Goal: Task Accomplishment & Management: Use online tool/utility

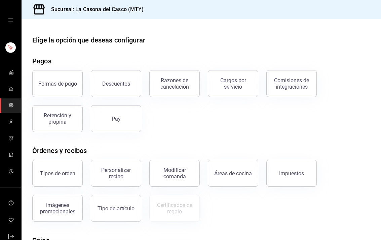
click at [9, 70] on icon "mailbox folders" at bounding box center [10, 71] width 5 height 5
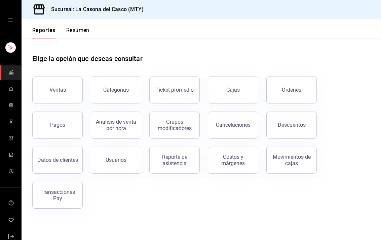
click at [279, 82] on button "Órdenes" at bounding box center [292, 89] width 50 height 27
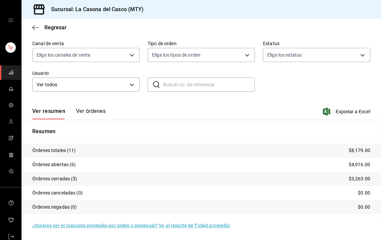
click at [83, 112] on button "Ver órdenes" at bounding box center [91, 113] width 30 height 11
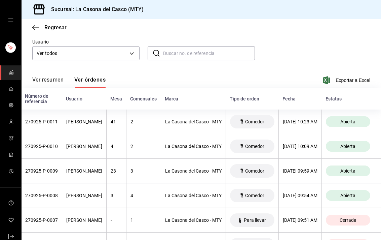
scroll to position [86, 0]
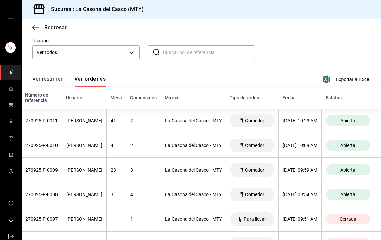
click at [343, 97] on div "Estatus" at bounding box center [348, 97] width 45 height 5
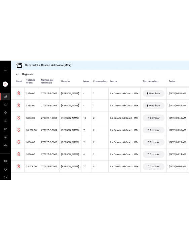
scroll to position [138, 0]
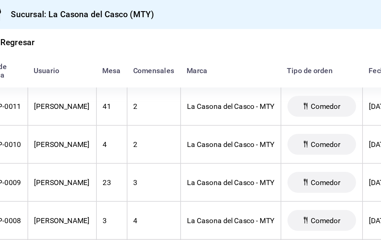
click at [188, 11] on div "Sucursal: La Casona del Casco (MTY)" at bounding box center [202, 9] width 360 height 19
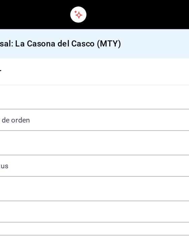
scroll to position [141, 0]
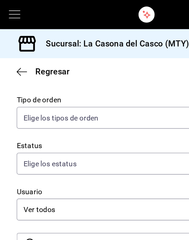
click at [7, 11] on icon "open drawer" at bounding box center [9, 9] width 8 height 8
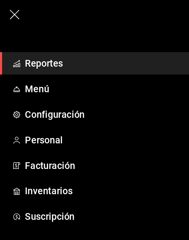
click at [13, 41] on rect at bounding box center [12, 42] width 1 height 2
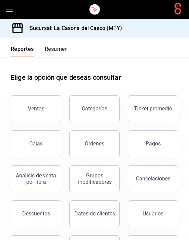
click at [142, 105] on div "Ticket promedio" at bounding box center [153, 108] width 38 height 6
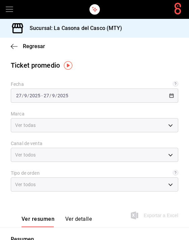
type input "7e4e7643-bc2c-442b-8a2a-9b04da6139a5"
type input "PARROT,UBER_EATS,RAPPI,DIDI_FOOD,ONLINE"
type input "37725a56-1572-4593-a8c9-f3487361729a,12c83e59-1750-49d3-bd42-14b7f767bf51,EXTER…"
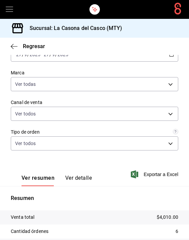
scroll to position [18, 0]
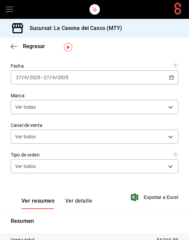
click at [29, 77] on input "2025" at bounding box center [34, 77] width 11 height 5
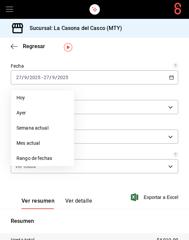
click at [19, 113] on span "Ayer" at bounding box center [42, 112] width 52 height 7
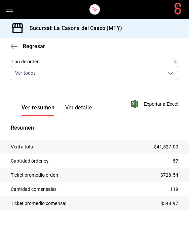
scroll to position [112, 0]
click at [16, 34] on icon at bounding box center [17, 28] width 13 height 13
click at [17, 47] on icon "button" at bounding box center [14, 46] width 7 height 6
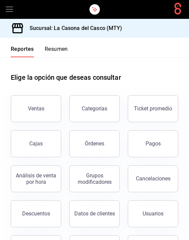
click at [45, 49] on button "Resumen" at bounding box center [56, 51] width 23 height 11
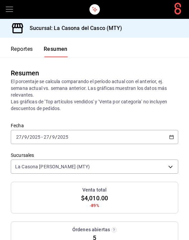
click at [29, 132] on div "2025-09-27 27 / 9 / 2025 - 2025-09-27 27 / 9 / 2025" at bounding box center [95, 137] width 168 height 14
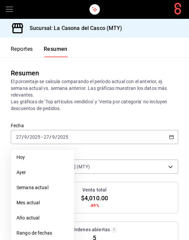
click at [19, 166] on li "Ayer" at bounding box center [42, 172] width 63 height 15
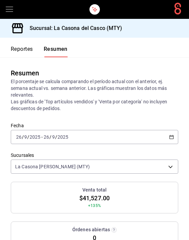
click at [24, 136] on input "9" at bounding box center [25, 136] width 3 height 5
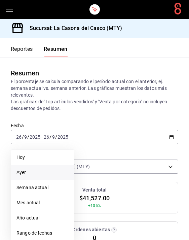
click at [19, 167] on li "Ayer" at bounding box center [42, 172] width 63 height 15
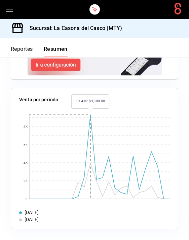
scroll to position [930, 0]
click at [89, 117] on rect at bounding box center [99, 157] width 141 height 84
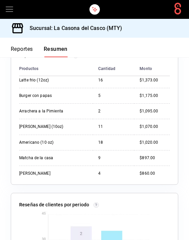
scroll to position [96, 0]
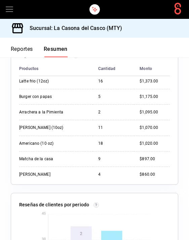
click at [89, 133] on td "[PERSON_NAME] (10oz)" at bounding box center [56, 127] width 74 height 15
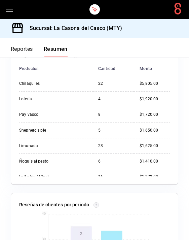
scroll to position [0, 0]
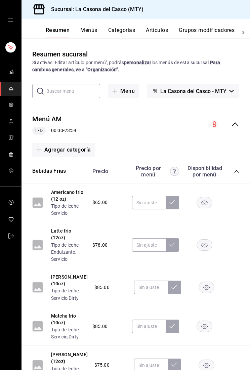
click at [7, 71] on link "mailbox folders" at bounding box center [10, 72] width 21 height 14
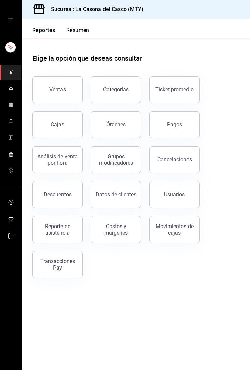
click at [126, 123] on button "Órdenes" at bounding box center [116, 124] width 50 height 27
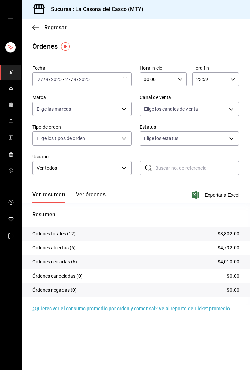
click at [87, 192] on button "Ver órdenes" at bounding box center [91, 196] width 30 height 11
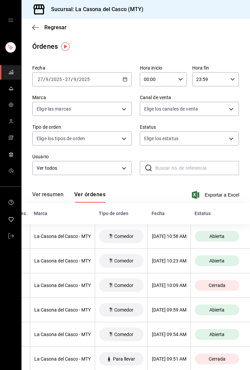
scroll to position [0, 214]
click at [126, 237] on span "Abierta" at bounding box center [217, 236] width 21 height 5
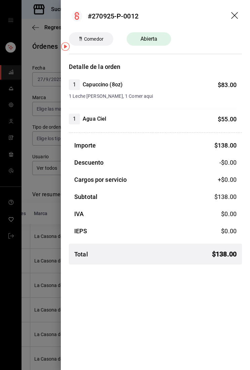
click at [126, 13] on icon "drag" at bounding box center [236, 16] width 8 height 8
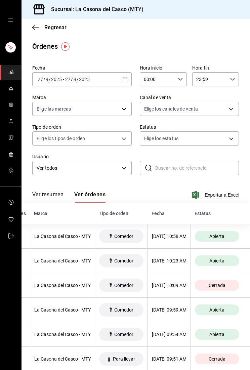
click at [126, 213] on div "Estatus" at bounding box center [217, 213] width 45 height 5
click at [126, 133] on body "Sucursal: La Casona [PERSON_NAME] (MTY) Regresar Órdenes Fecha [DATE] [DATE] - …" at bounding box center [125, 185] width 250 height 370
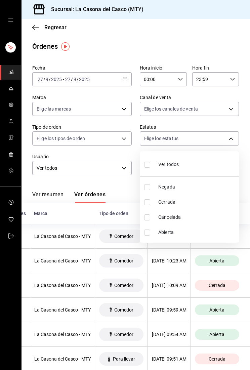
click at [126, 226] on li "Abierta" at bounding box center [189, 232] width 99 height 15
type input "OPEN"
checkbox input "true"
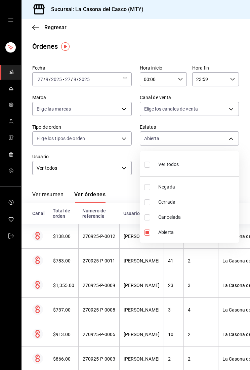
click at [126, 38] on div at bounding box center [125, 185] width 250 height 370
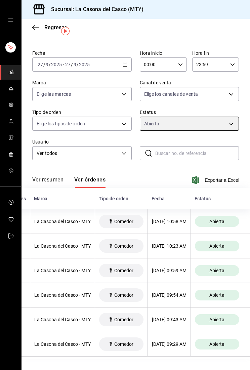
scroll to position [0, 214]
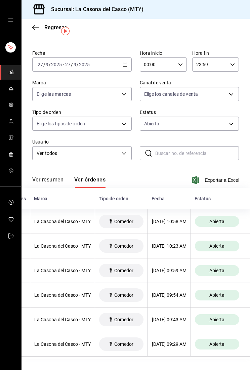
click at [37, 26] on icon "button" at bounding box center [35, 28] width 7 height 6
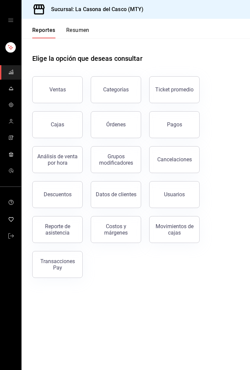
click at [126, 119] on button "Órdenes" at bounding box center [116, 124] width 50 height 27
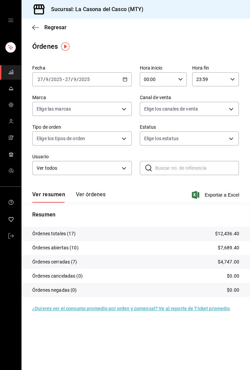
click at [39, 79] on input "27" at bounding box center [40, 79] width 6 height 5
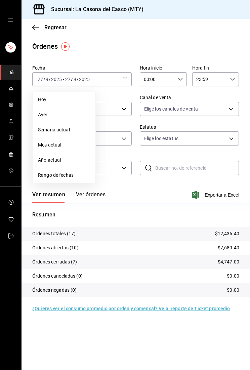
click at [41, 108] on li "Ayer" at bounding box center [64, 114] width 63 height 15
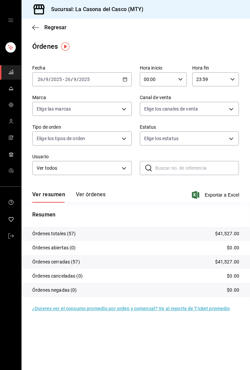
click at [85, 193] on button "Ver órdenes" at bounding box center [91, 196] width 30 height 11
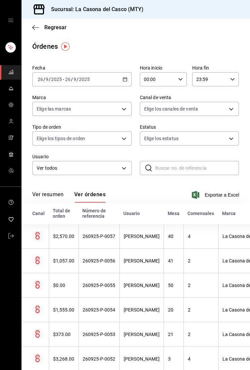
click at [126, 137] on body "Sucursal: La Casona [PERSON_NAME] (MTY) Regresar Órdenes Fecha [DATE] [DATE] - …" at bounding box center [125, 185] width 250 height 370
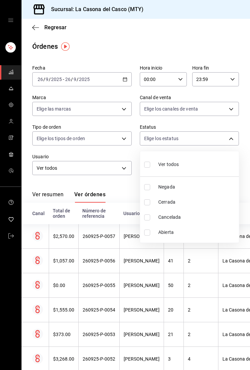
click at [126, 233] on span "Abierta" at bounding box center [197, 232] width 78 height 7
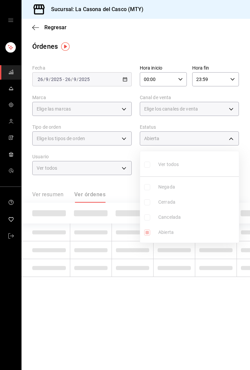
type input "OPEN"
checkbox input "true"
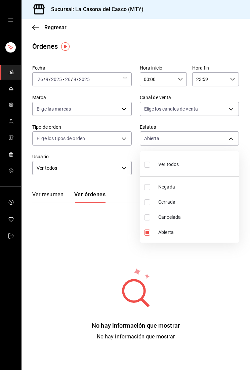
click at [40, 77] on div at bounding box center [125, 185] width 250 height 370
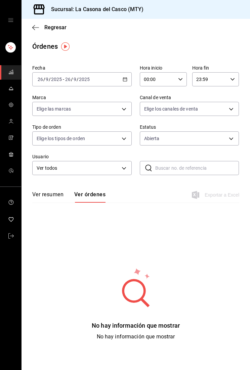
click at [39, 77] on input "26" at bounding box center [40, 79] width 6 height 5
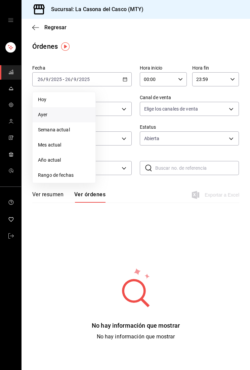
click at [37, 100] on li "Hoy" at bounding box center [64, 99] width 63 height 15
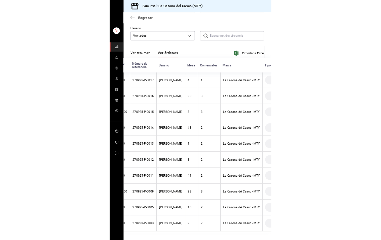
scroll to position [84, 0]
